Goal: Complete application form

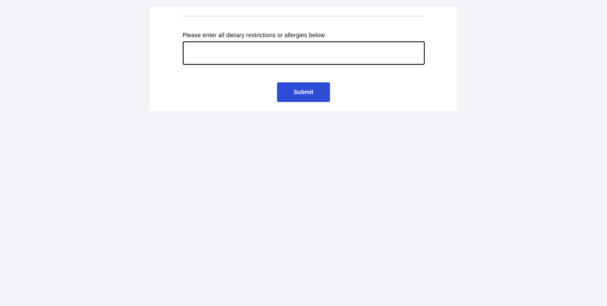
click at [210, 53] on input "text" at bounding box center [304, 52] width 242 height 23
type input "A"
click at [247, 57] on input "Am a pechatarian." at bounding box center [304, 52] width 242 height 23
type input "Am a pescatarian but do not consume shell fish."
click at [312, 91] on span "Submit" at bounding box center [304, 92] width 20 height 7
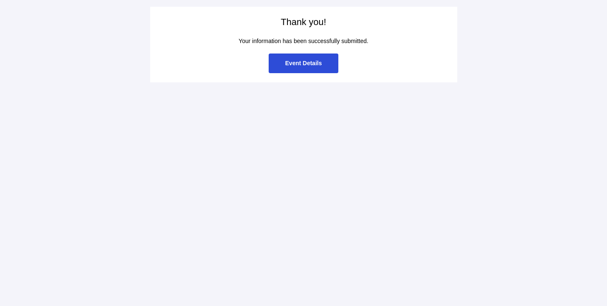
click at [292, 62] on span "Event Details" at bounding box center [304, 63] width 37 height 7
